Goal: Task Accomplishment & Management: Manage account settings

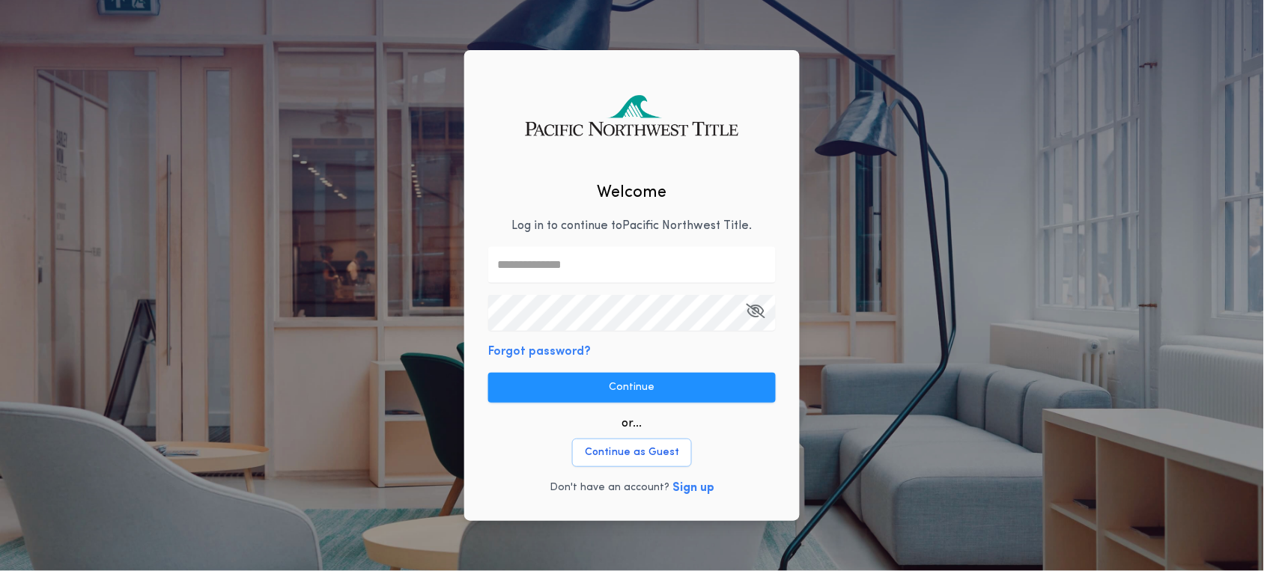
click at [478, 272] on body "Welcome Log in to continue to [GEOGRAPHIC_DATA] Title . Forgot password? Contin…" at bounding box center [632, 293] width 1264 height 586
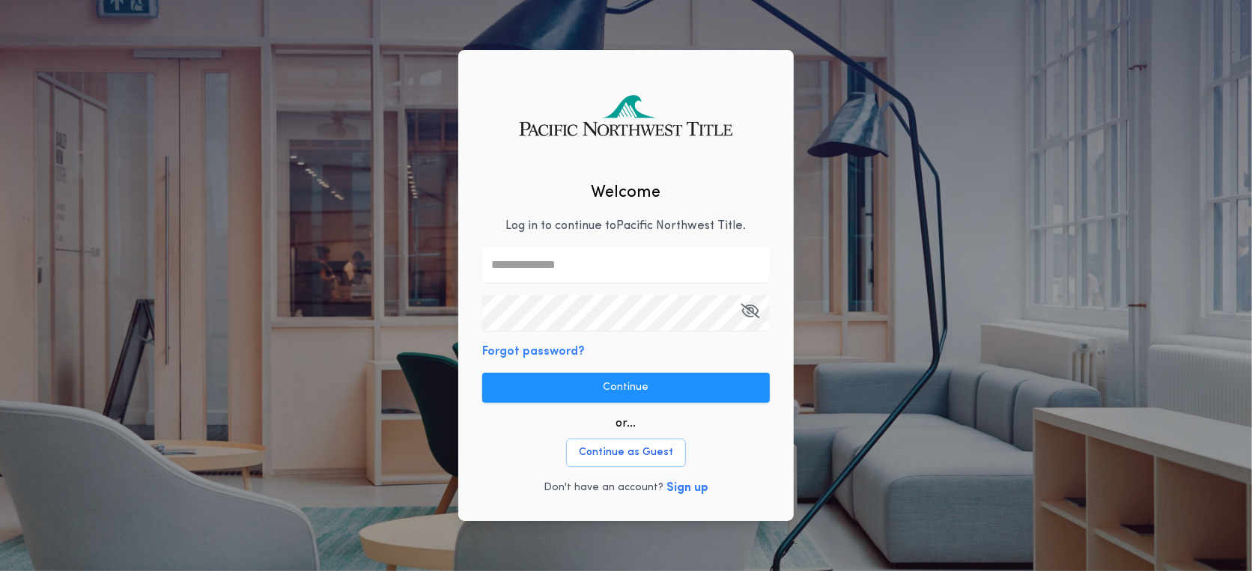
scroll to position [0, 262]
type input "**"
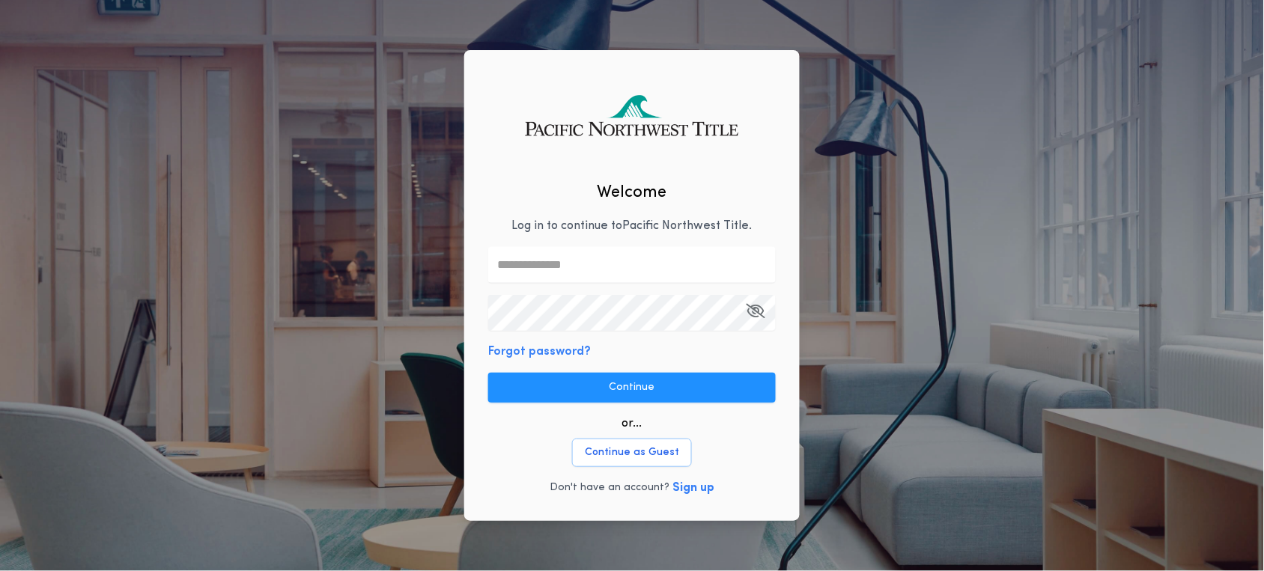
click at [508, 264] on input "text" at bounding box center [631, 265] width 287 height 36
type input "**********"
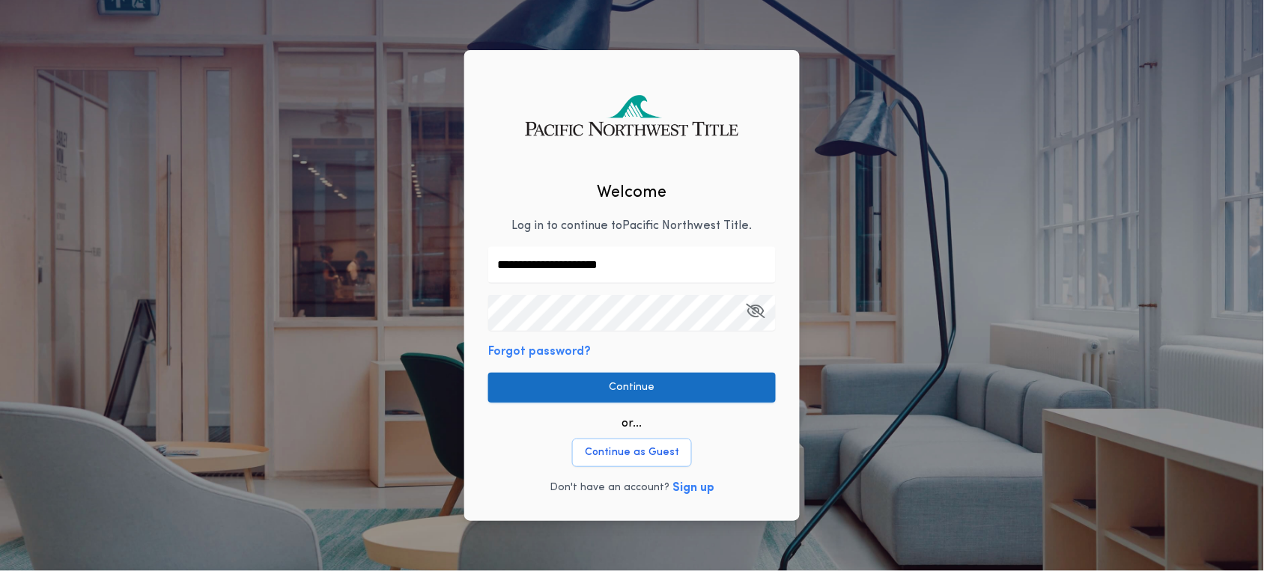
click at [624, 385] on button "Continue" at bounding box center [631, 388] width 287 height 30
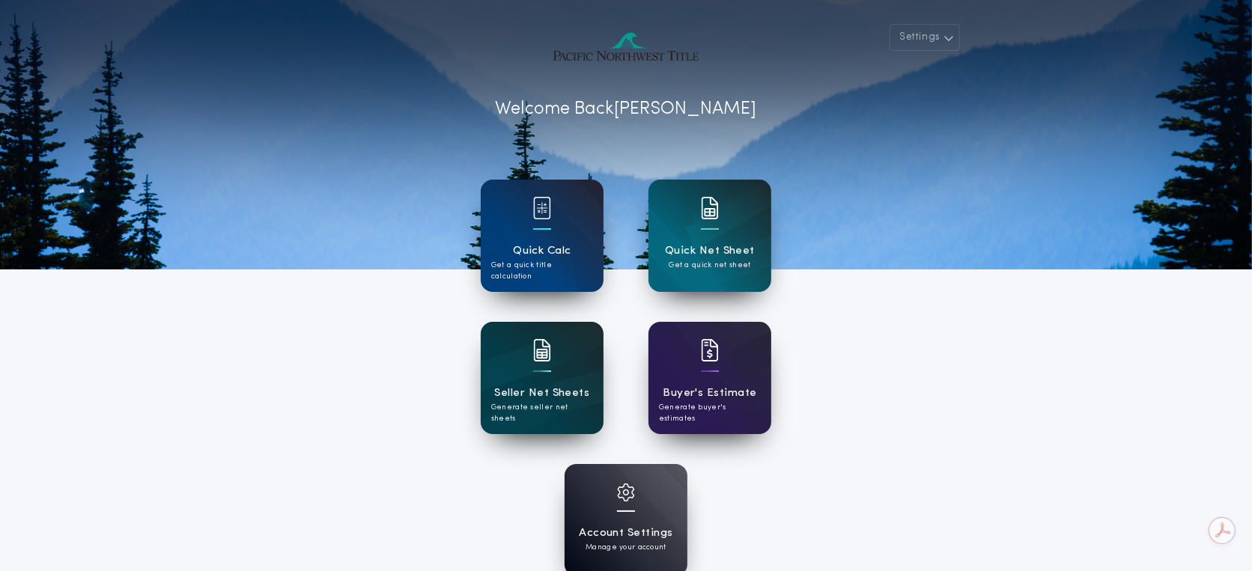
click at [570, 386] on h1 "Seller Net Sheets" at bounding box center [542, 393] width 95 height 17
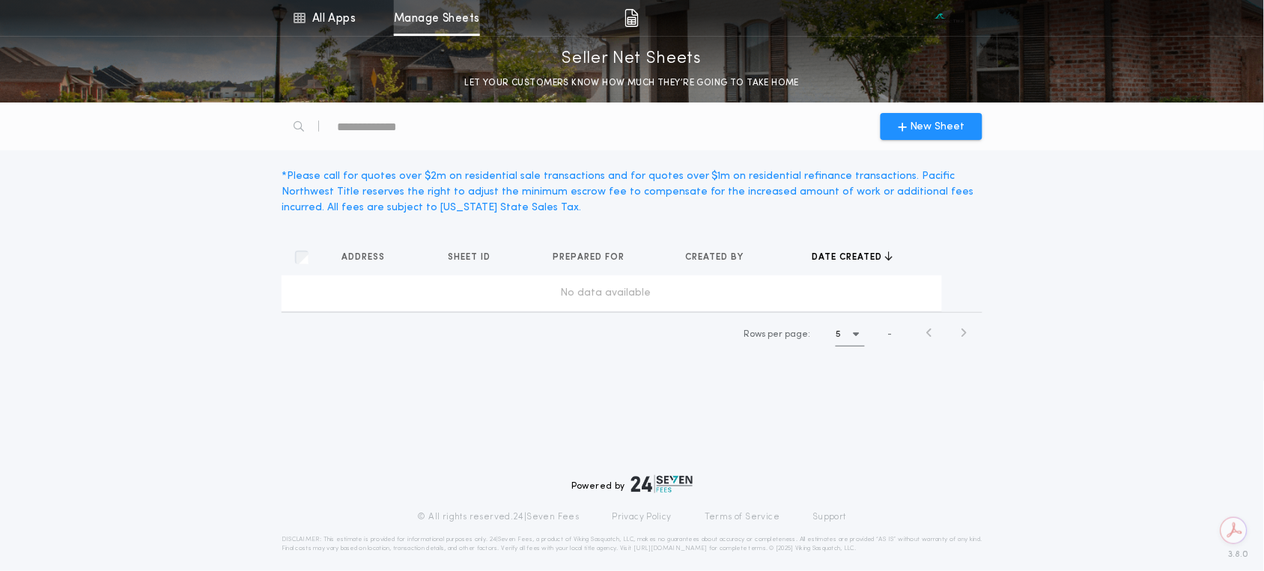
click at [452, 20] on link "Manage Sheets" at bounding box center [437, 18] width 86 height 36
click at [319, 16] on link "All Apps" at bounding box center [323, 18] width 67 height 36
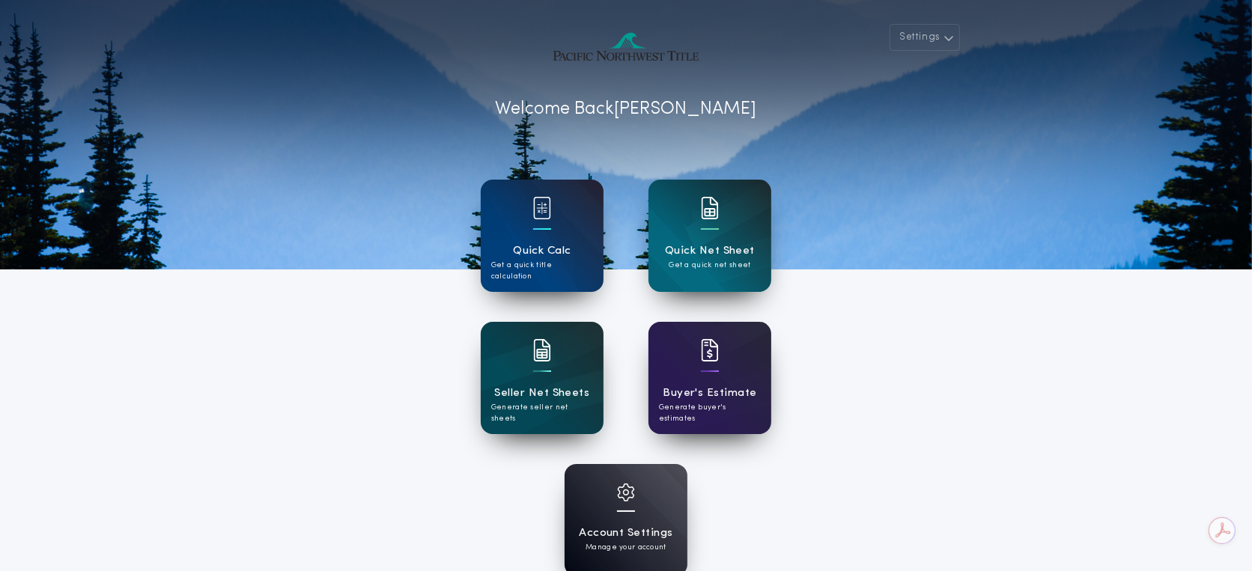
click at [620, 529] on h1 "Account Settings" at bounding box center [626, 533] width 94 height 17
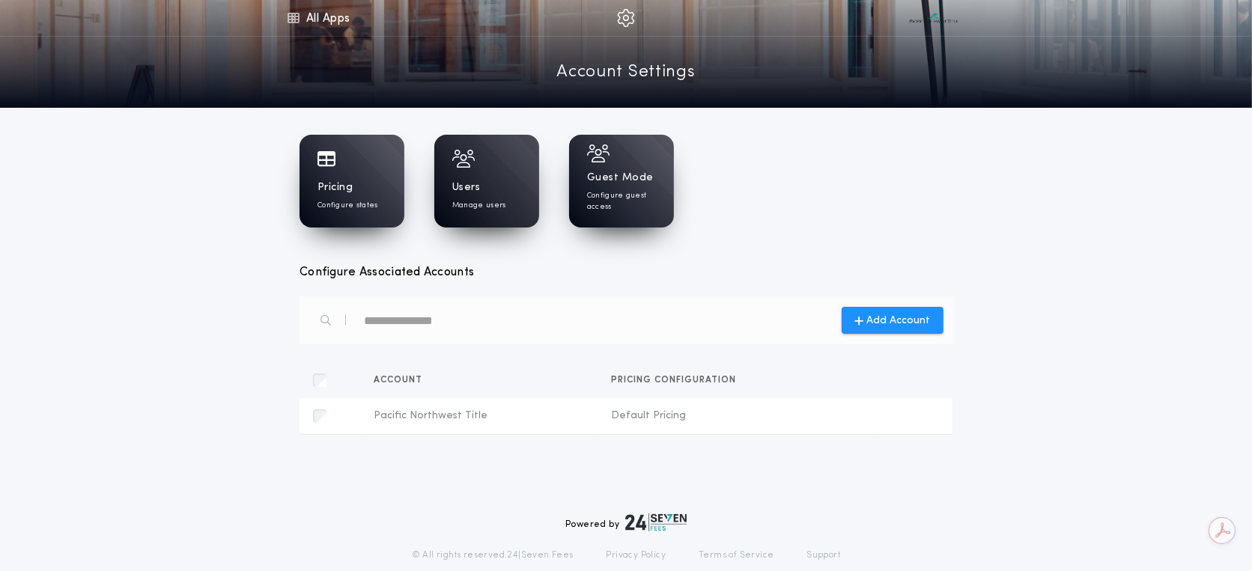
click at [473, 190] on h1 "Users" at bounding box center [466, 187] width 28 height 15
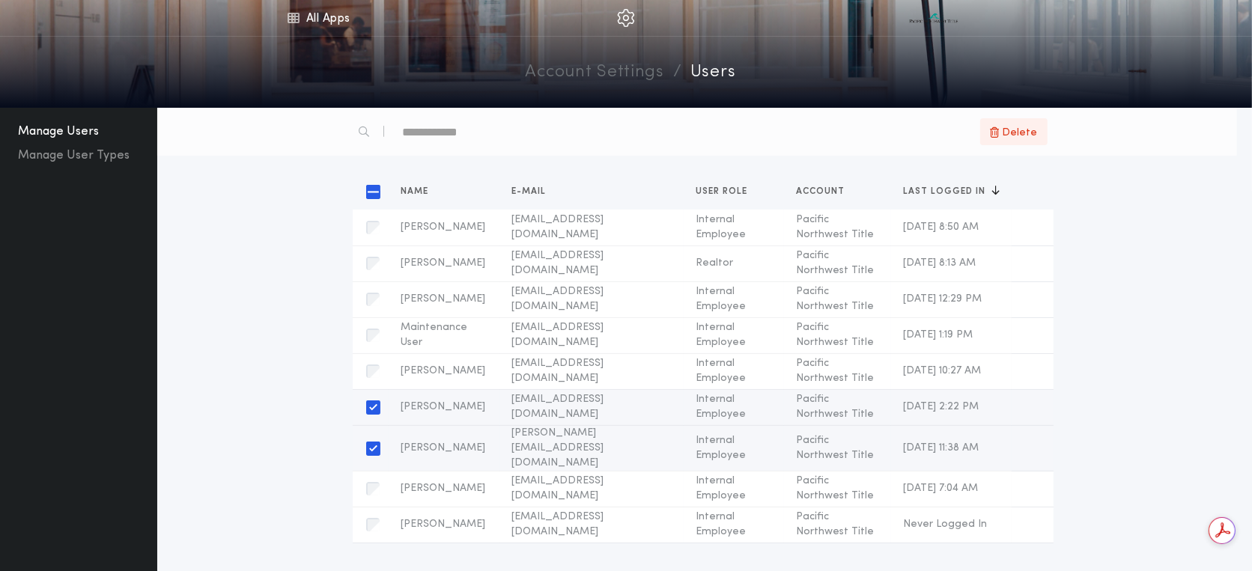
click at [1026, 127] on span "Delete" at bounding box center [1019, 132] width 35 height 17
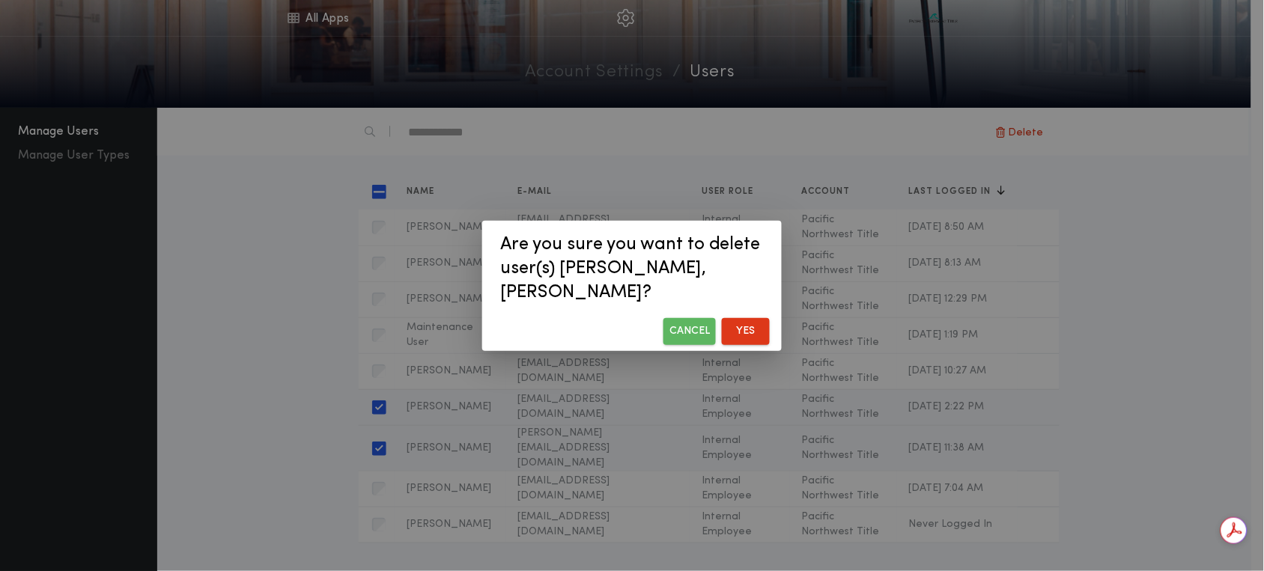
click at [674, 329] on button "Cancel" at bounding box center [689, 331] width 52 height 27
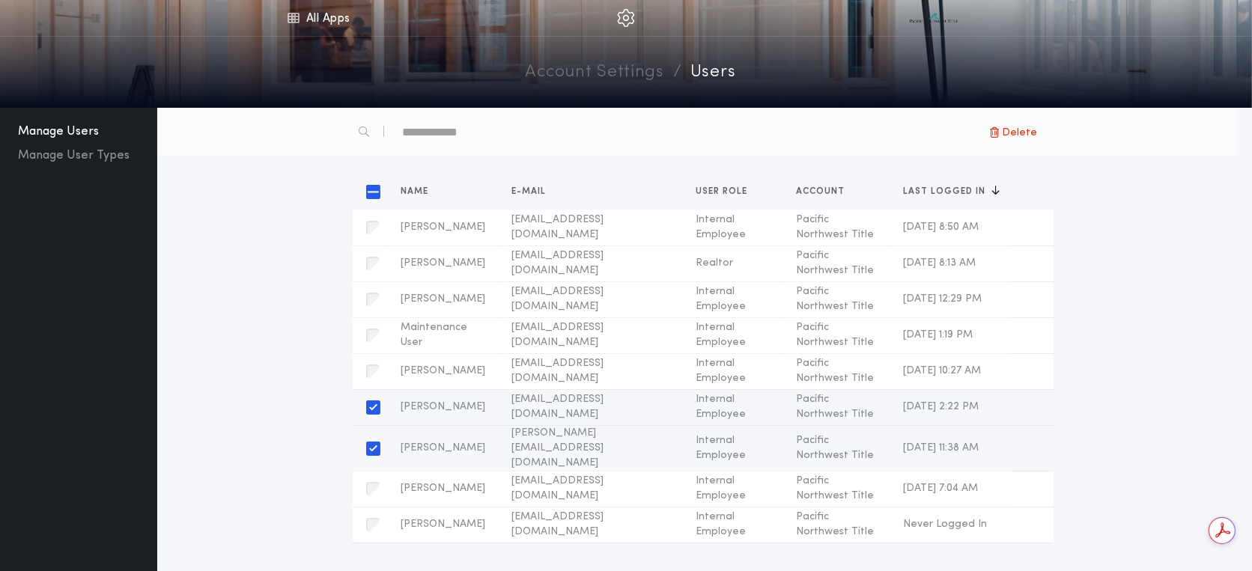
click at [244, 401] on div "Sort by Name E-mail User Role Account Last Logged In [PERSON_NAME] Name [PERSON…" at bounding box center [703, 359] width 1068 height 370
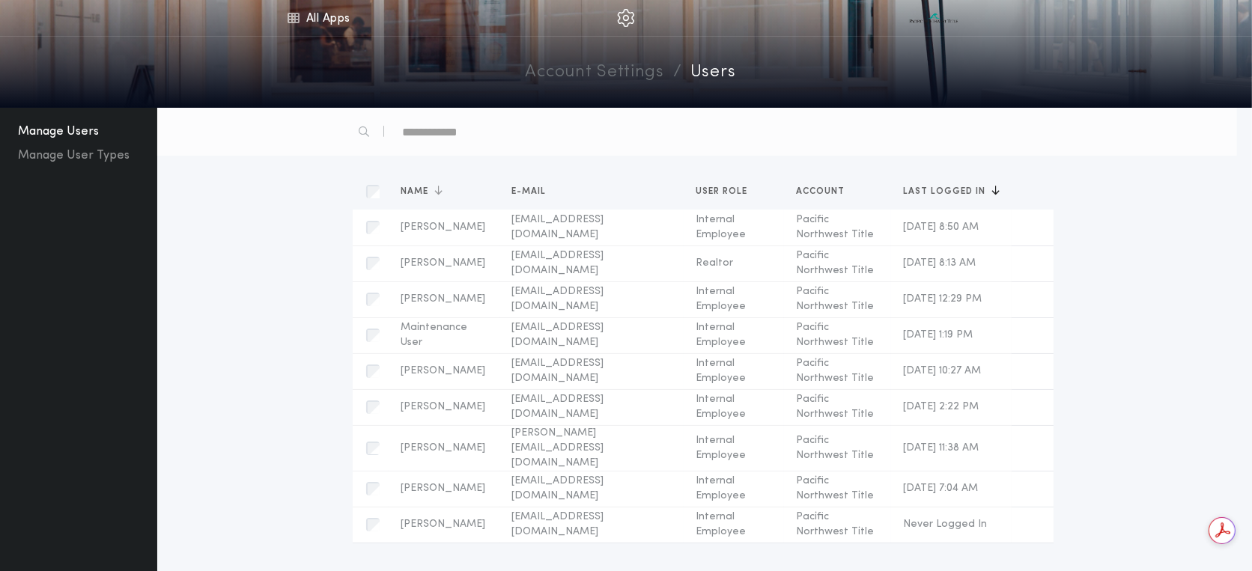
click at [425, 187] on span "Name" at bounding box center [418, 191] width 34 height 9
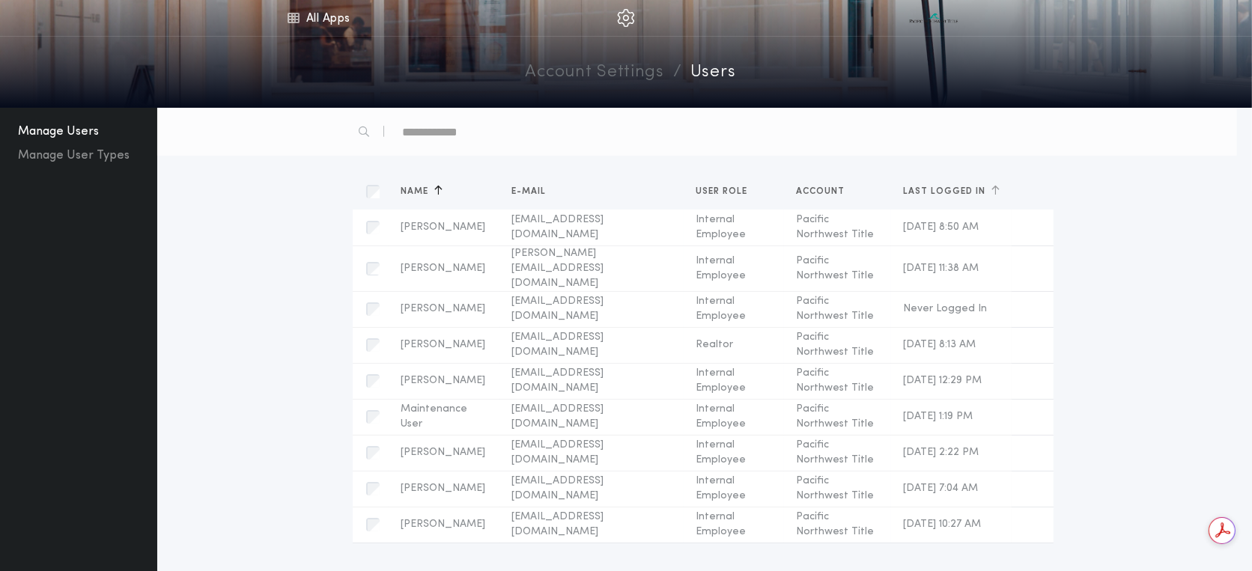
click at [923, 189] on span "Last Logged In" at bounding box center [947, 191] width 88 height 9
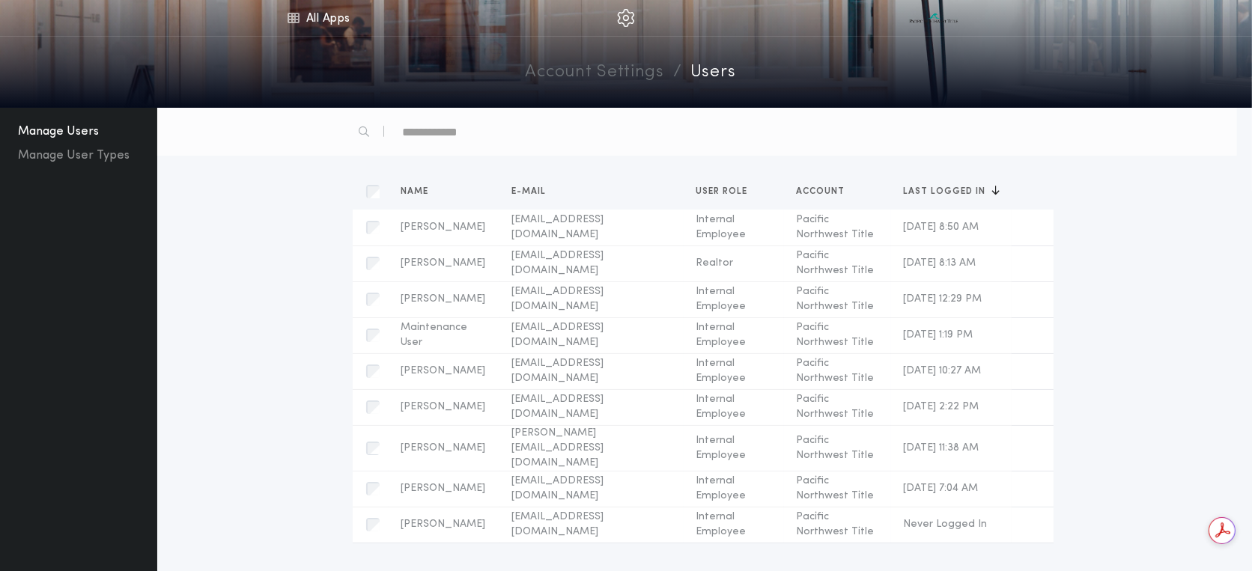
click at [923, 189] on span "Last Logged In" at bounding box center [947, 191] width 88 height 9
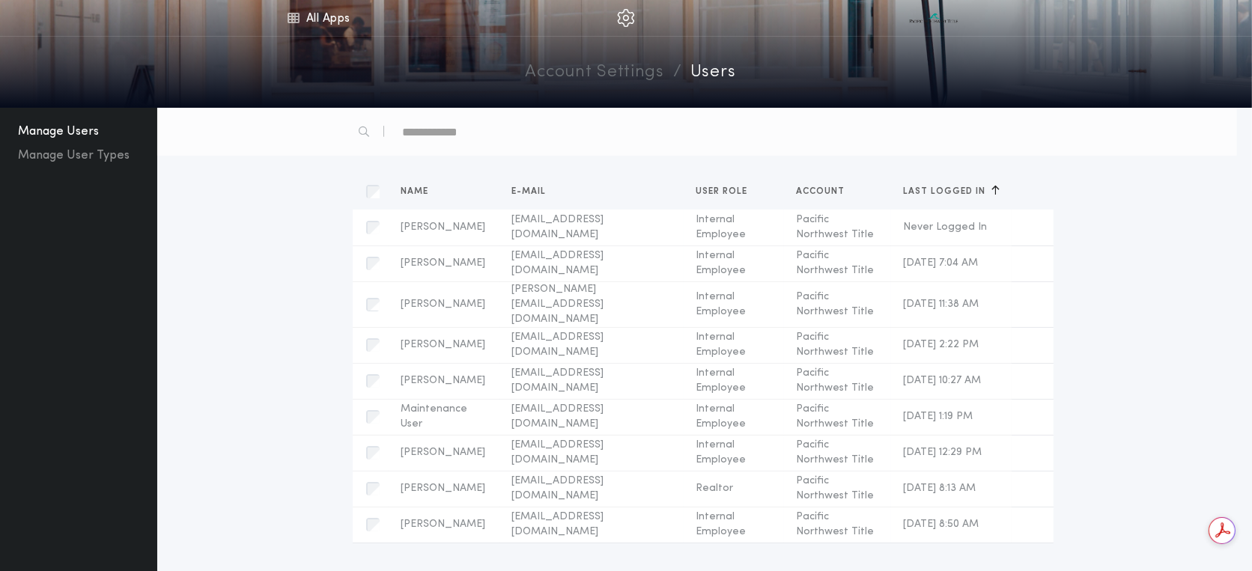
click at [923, 189] on span "Last Logged In" at bounding box center [947, 191] width 88 height 9
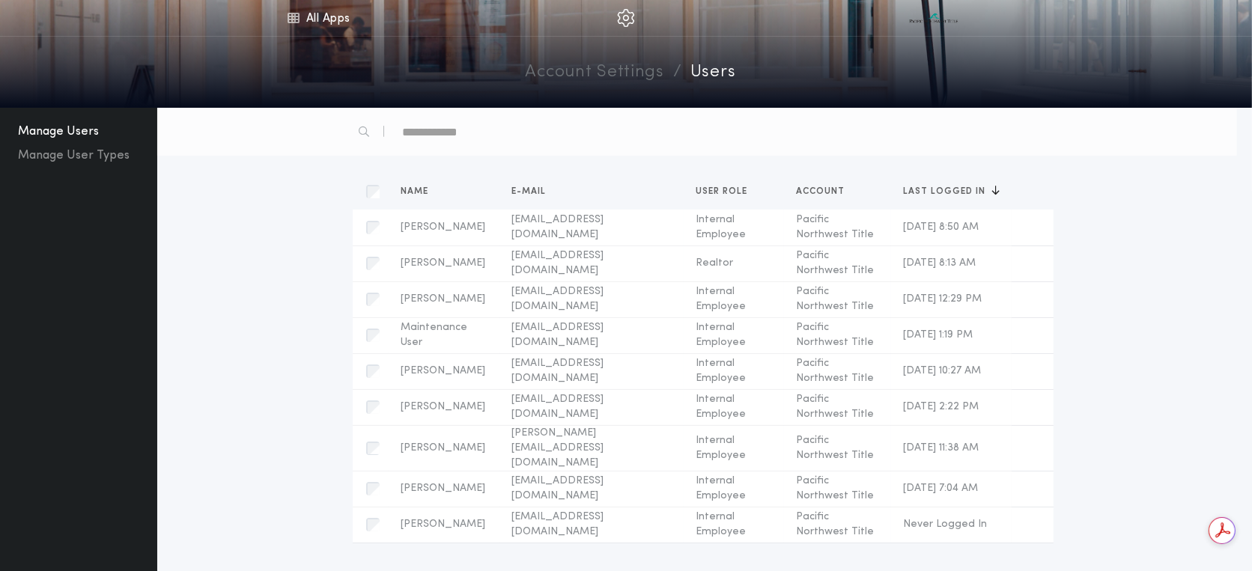
click at [452, 138] on input "text" at bounding box center [466, 132] width 128 height 24
